Goal: Task Accomplishment & Management: Manage account settings

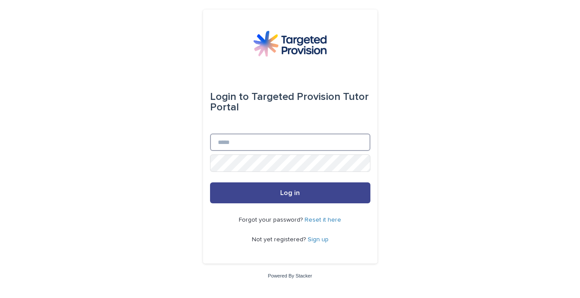
type input "**********"
click at [241, 197] on button "Log in" at bounding box center [290, 192] width 160 height 21
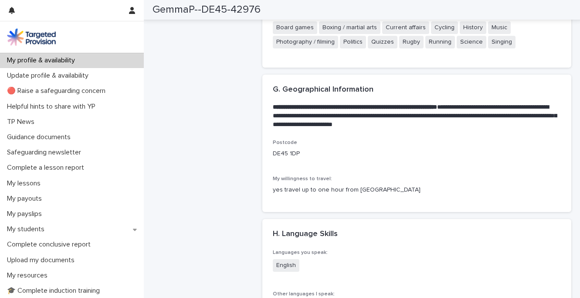
scroll to position [1357, 0]
click at [290, 157] on p "DE45 1DP" at bounding box center [417, 153] width 288 height 9
click at [293, 144] on span "Postcode" at bounding box center [285, 141] width 24 height 5
click at [300, 151] on p "DE45 1DP" at bounding box center [417, 153] width 288 height 9
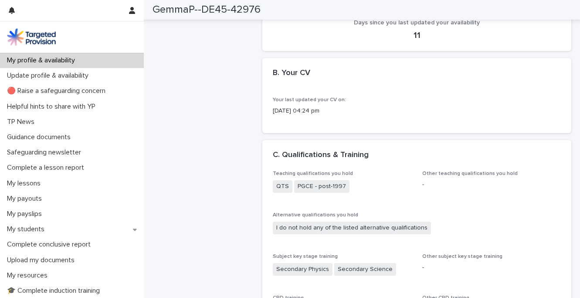
scroll to position [541, 0]
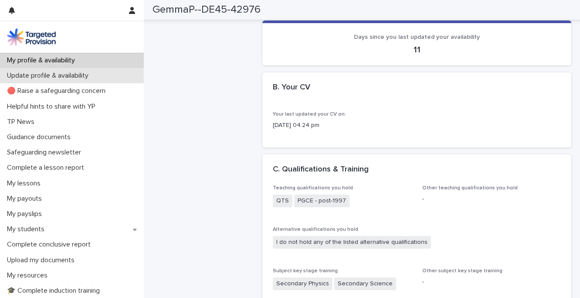
click at [75, 80] on p "Update profile & availability" at bounding box center [49, 75] width 92 height 8
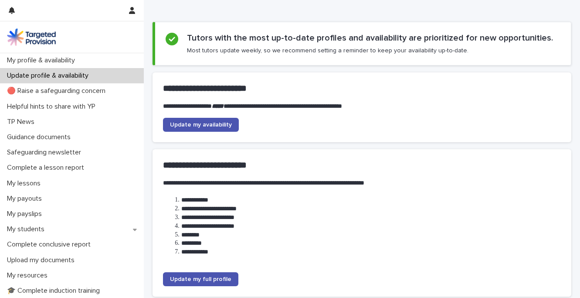
scroll to position [42, 0]
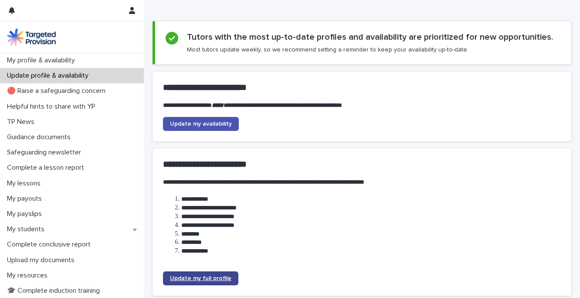
click at [216, 277] on span "Update my full profile" at bounding box center [200, 278] width 61 height 6
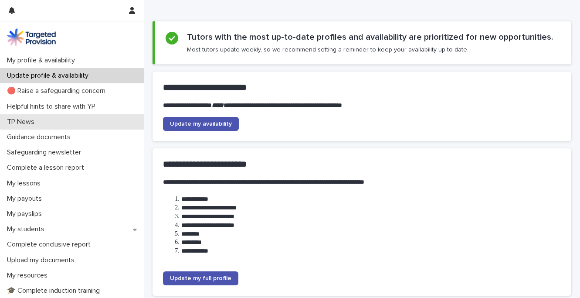
click at [27, 117] on div "TP News" at bounding box center [72, 121] width 144 height 15
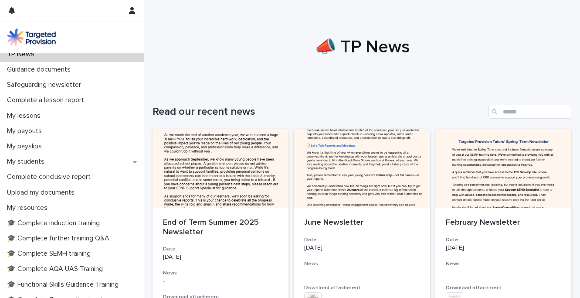
scroll to position [69, 0]
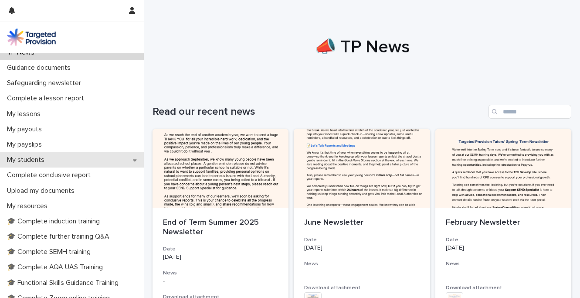
click at [37, 156] on p "My students" at bounding box center [27, 160] width 48 height 8
